Goal: Information Seeking & Learning: Learn about a topic

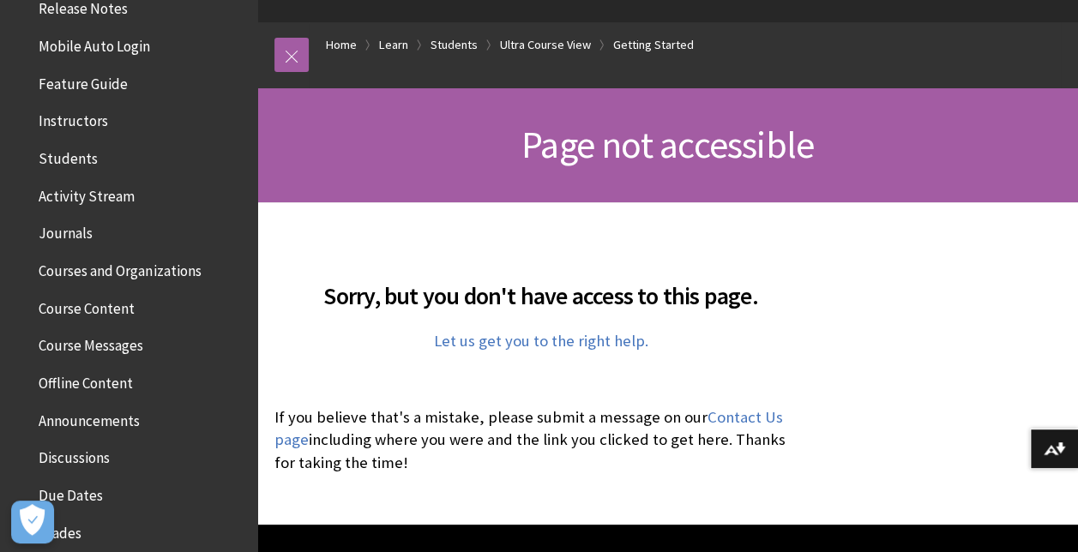
scroll to position [283, 0]
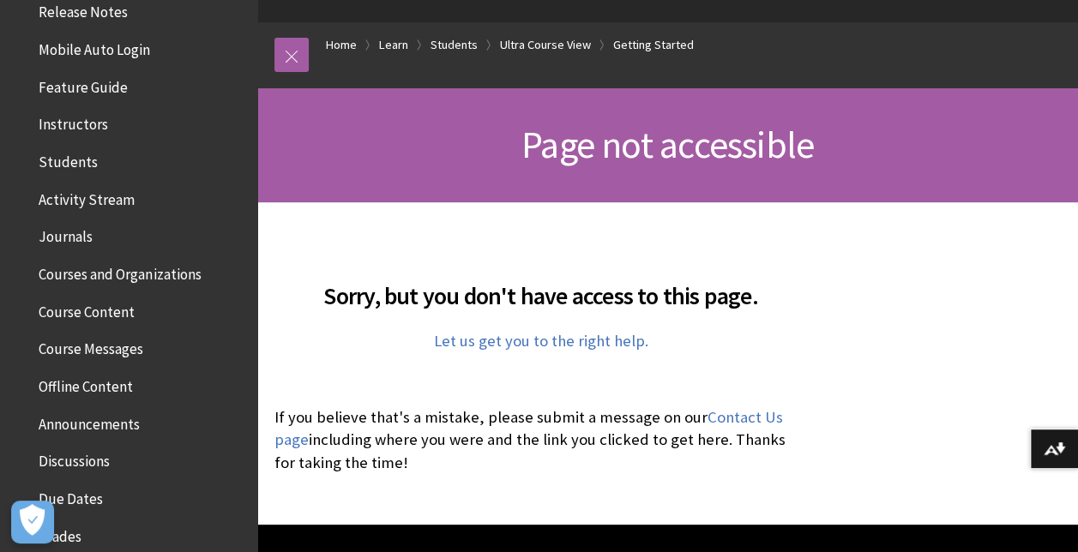
click at [99, 309] on span "Course Content" at bounding box center [87, 309] width 96 height 23
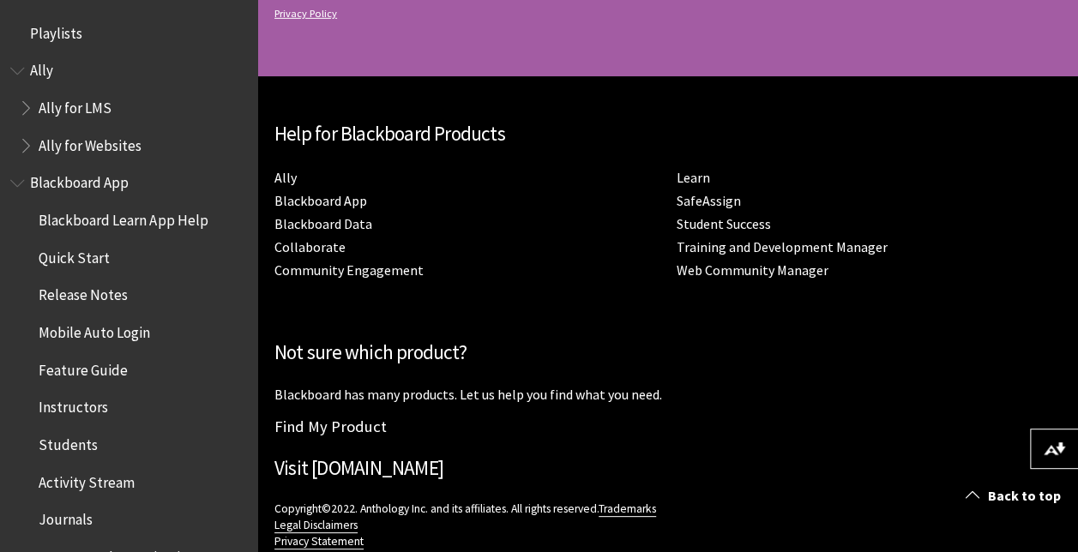
scroll to position [9224, 0]
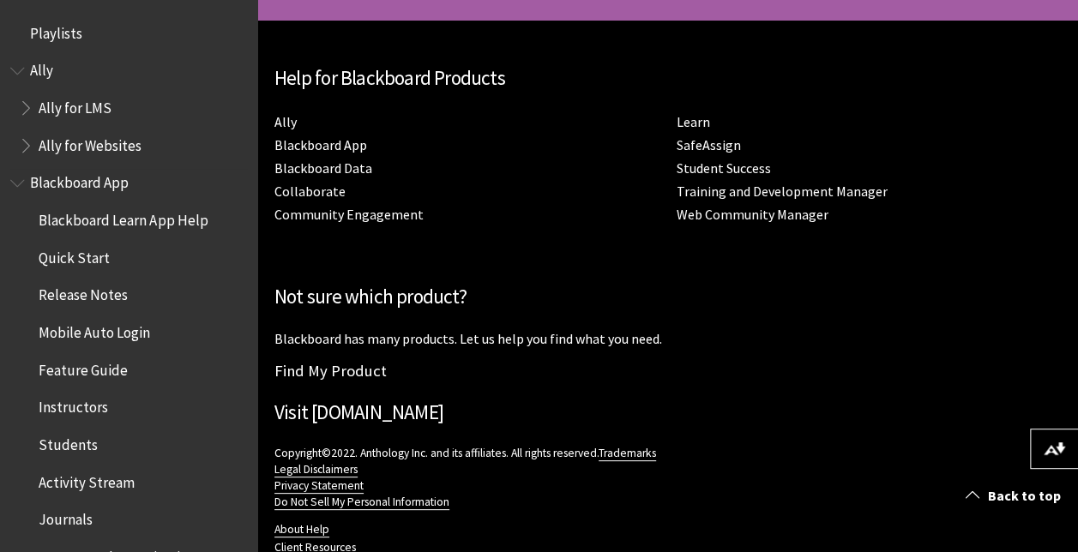
click at [86, 268] on span "Quick Start" at bounding box center [133, 258] width 228 height 29
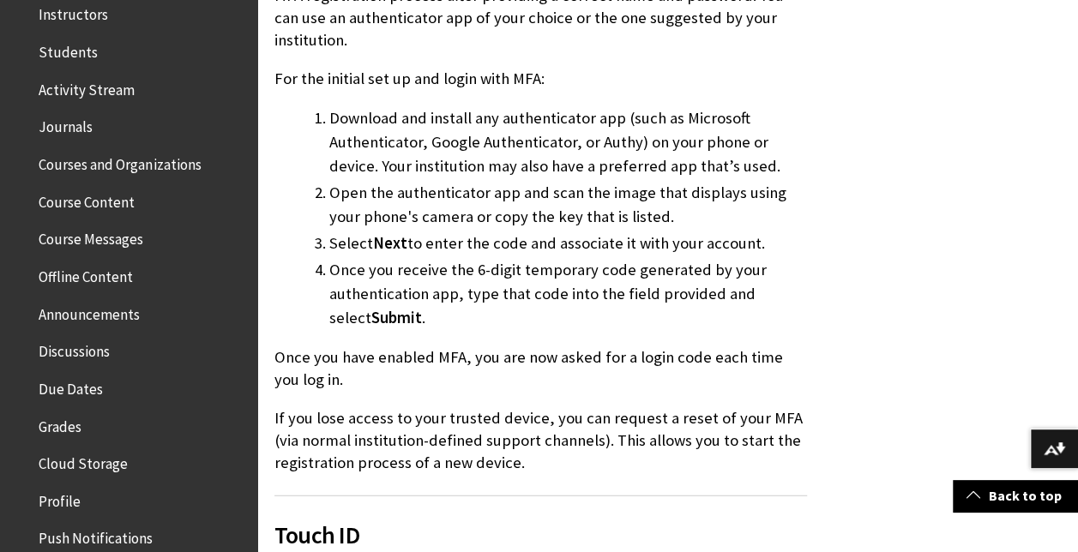
scroll to position [1836, 0]
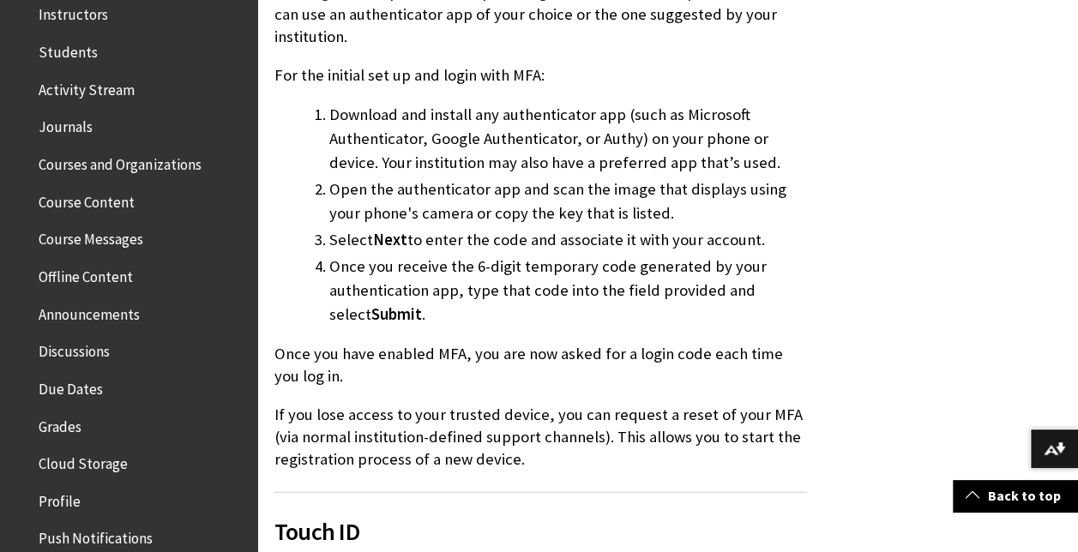
click at [91, 350] on span "Discussions" at bounding box center [74, 348] width 71 height 23
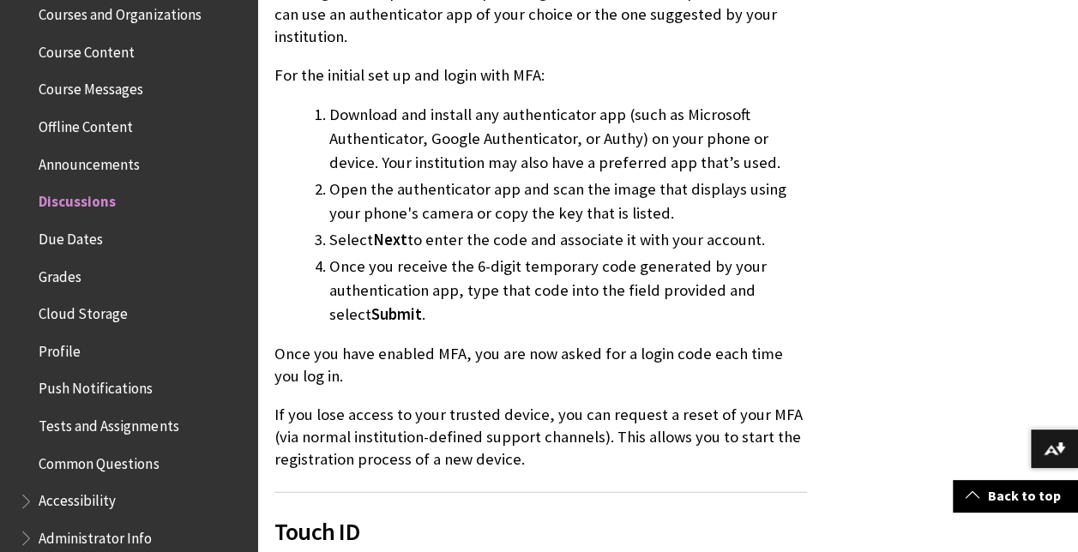
scroll to position [553, 0]
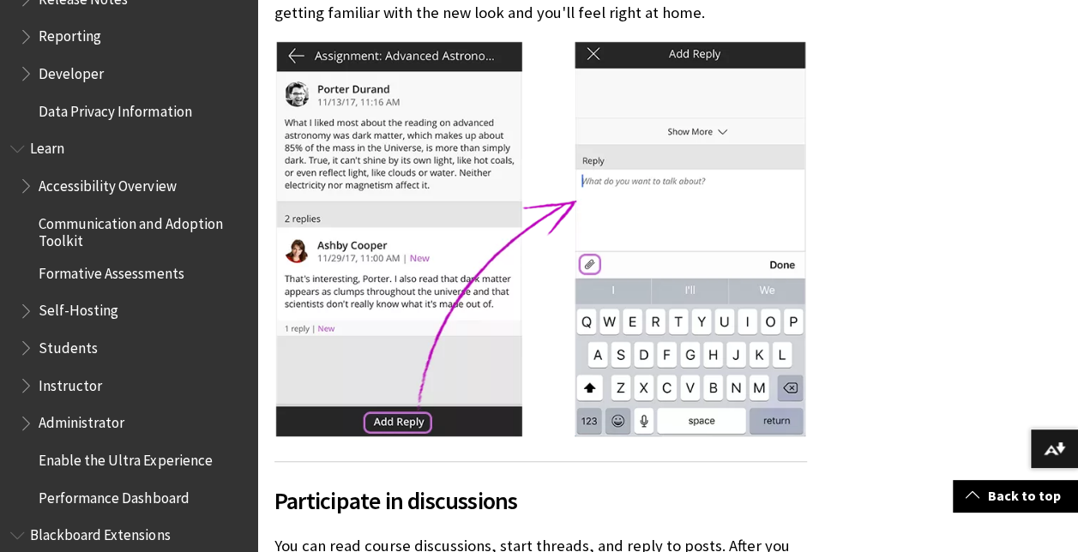
scroll to position [1344, 0]
click at [57, 148] on span "Learn" at bounding box center [47, 146] width 34 height 23
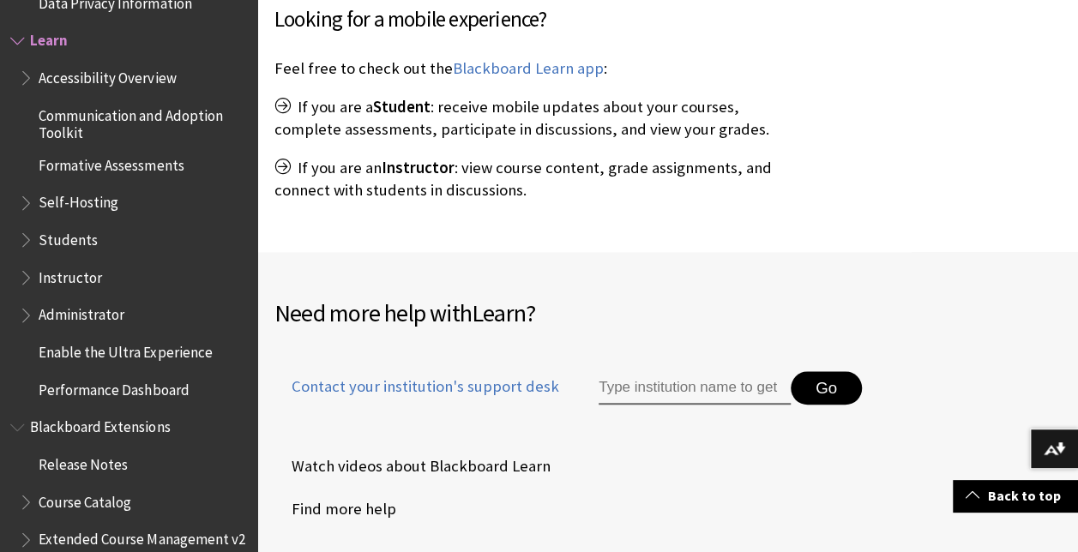
scroll to position [752, 0]
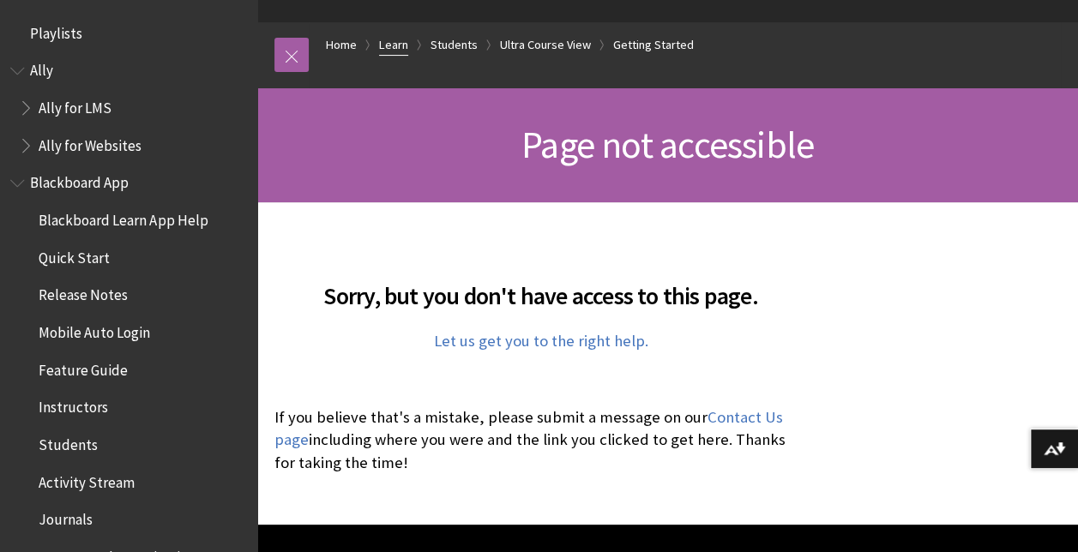
click at [396, 43] on link "Learn" at bounding box center [393, 44] width 29 height 21
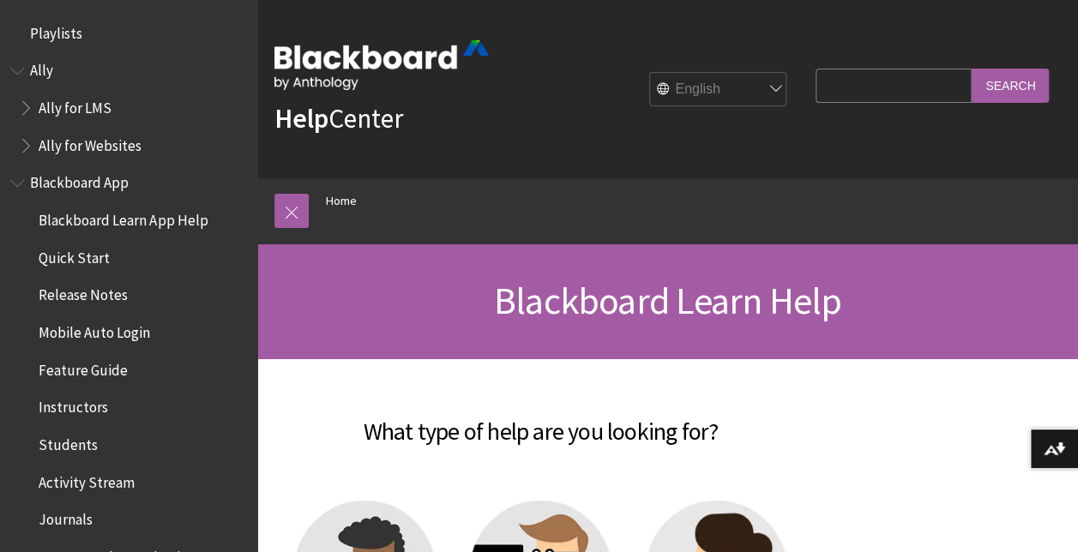
scroll to position [1453, 0]
